Goal: Communication & Community: Connect with others

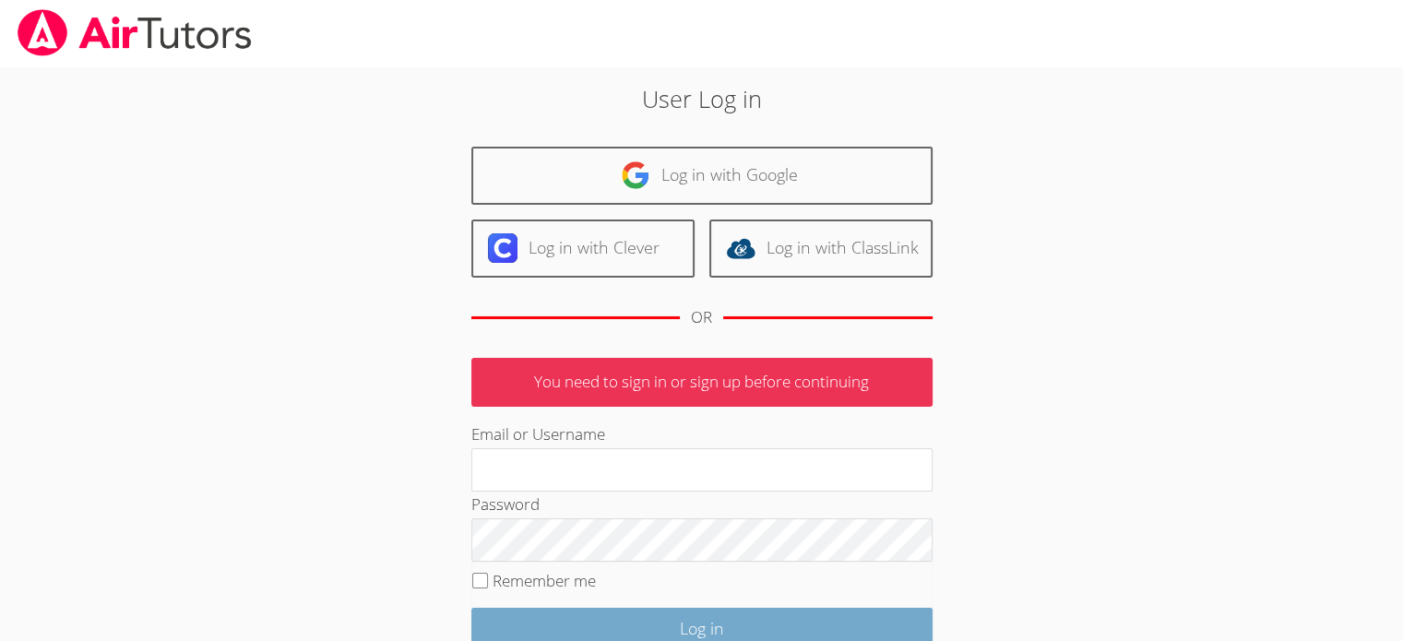
type input "[EMAIL_ADDRESS][DOMAIN_NAME]"
click at [655, 623] on input "Log in" at bounding box center [702, 629] width 461 height 43
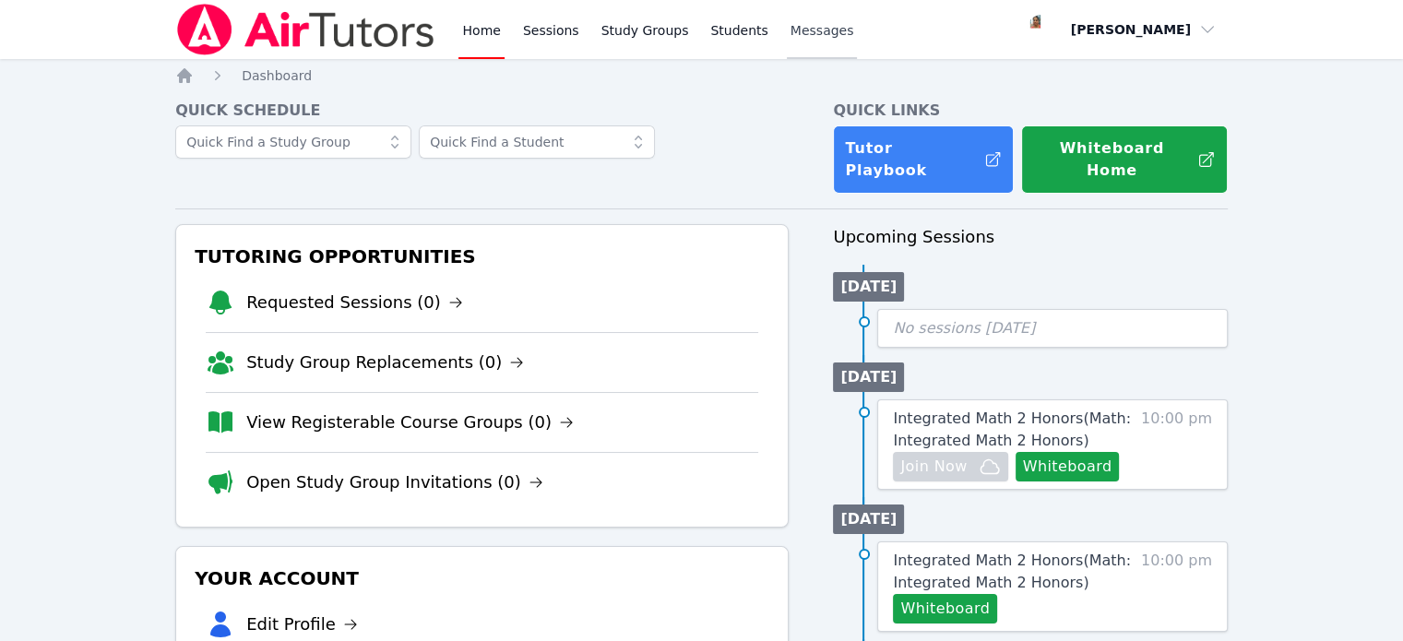
click at [801, 27] on span "Messages" at bounding box center [823, 30] width 64 height 18
